Goal: Book appointment/travel/reservation

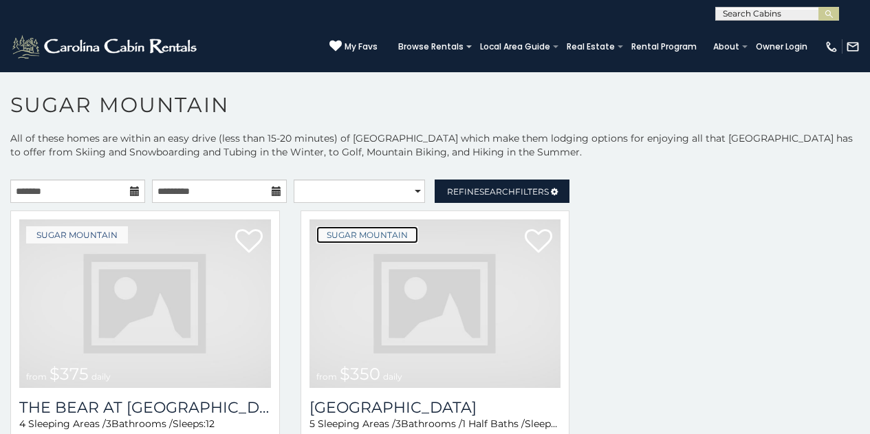
click at [327, 229] on link "Sugar Mountain" at bounding box center [367, 234] width 102 height 17
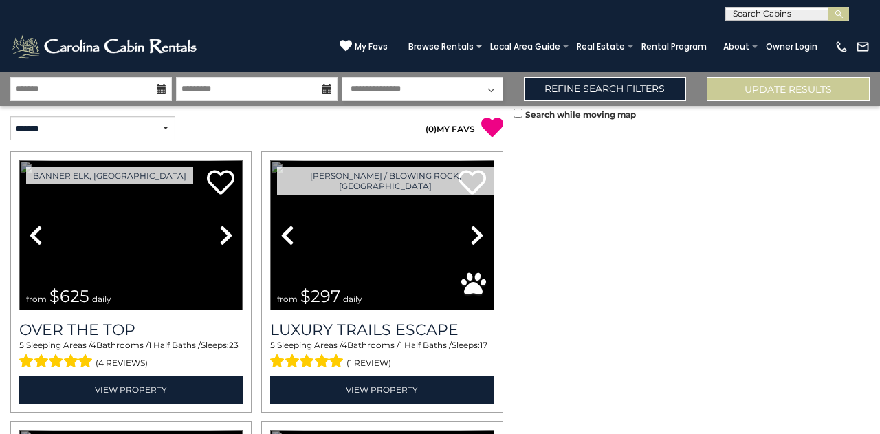
scroll to position [1506, 0]
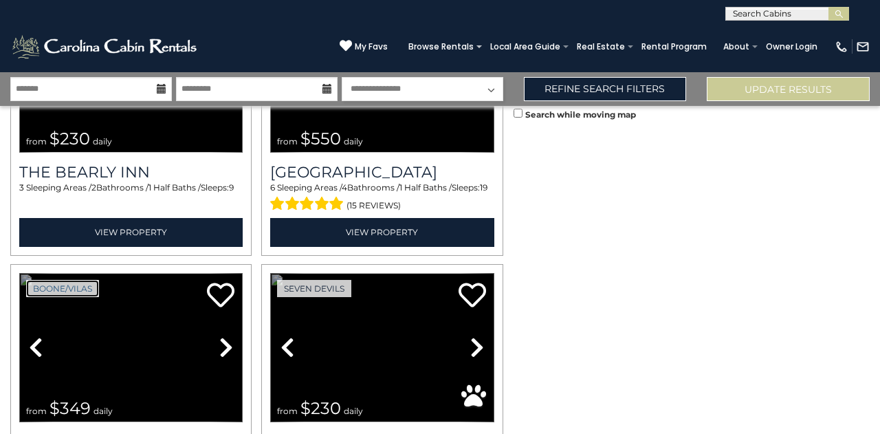
click at [89, 280] on link "Boone/Vilas" at bounding box center [62, 288] width 73 height 17
